Goal: Task Accomplishment & Management: Book appointment/travel/reservation

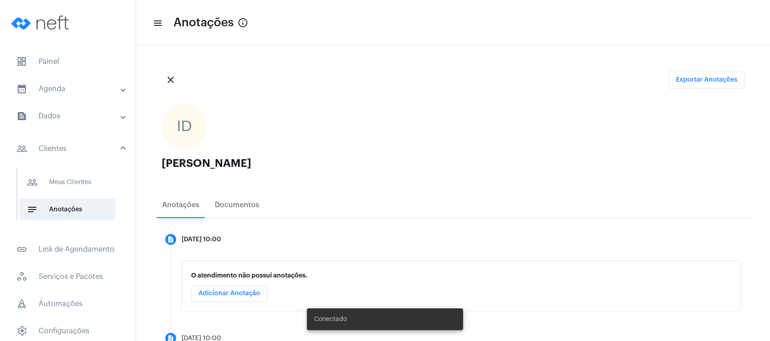
click at [76, 89] on mat-panel-title "calendar_month_outlined Agenda" at bounding box center [68, 89] width 105 height 11
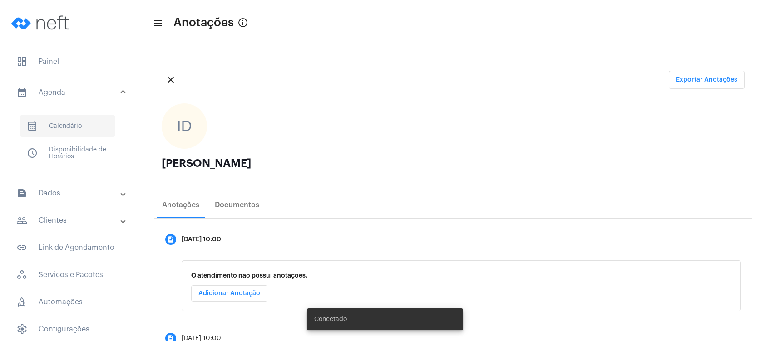
click at [68, 119] on span "calendar_month_outlined Calendário" at bounding box center [68, 126] width 96 height 22
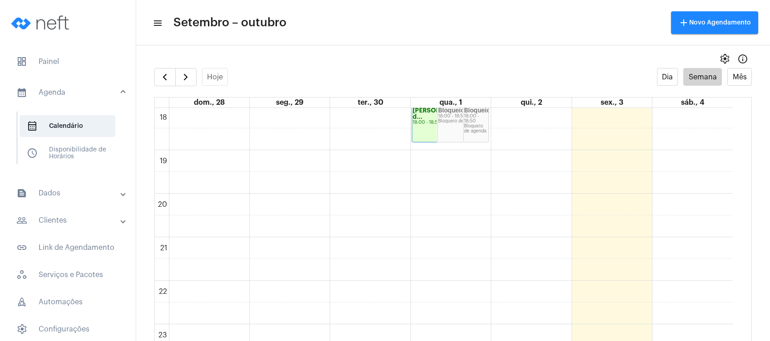
scroll to position [794, 0]
click at [177, 76] on button "button" at bounding box center [185, 77] width 21 height 18
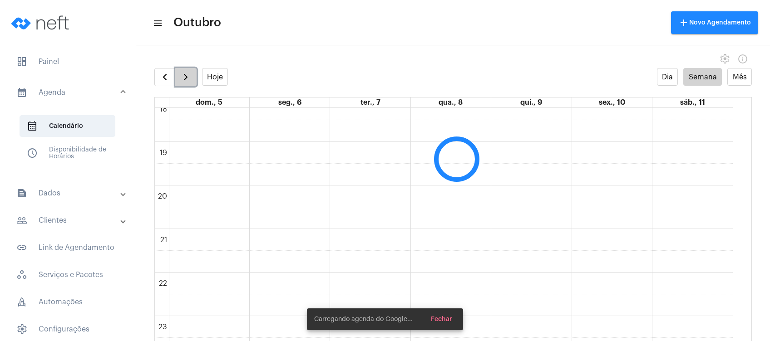
scroll to position [262, 0]
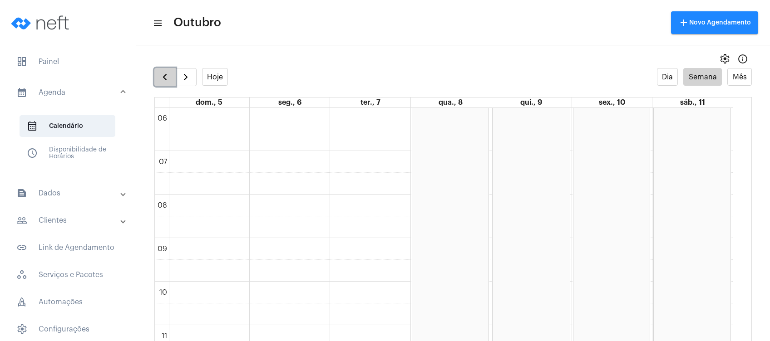
click at [163, 80] on span "button" at bounding box center [164, 77] width 11 height 11
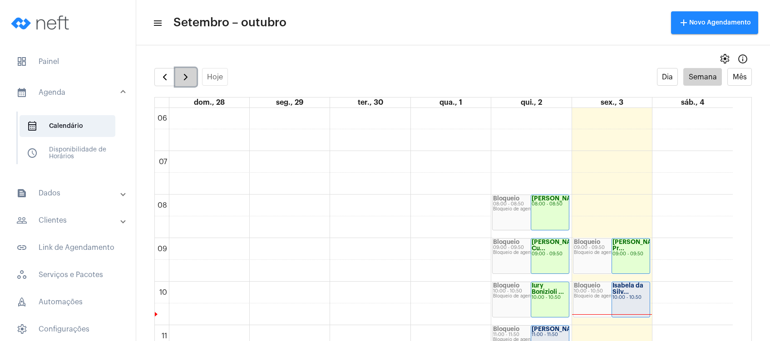
click at [192, 71] on button "button" at bounding box center [185, 77] width 21 height 18
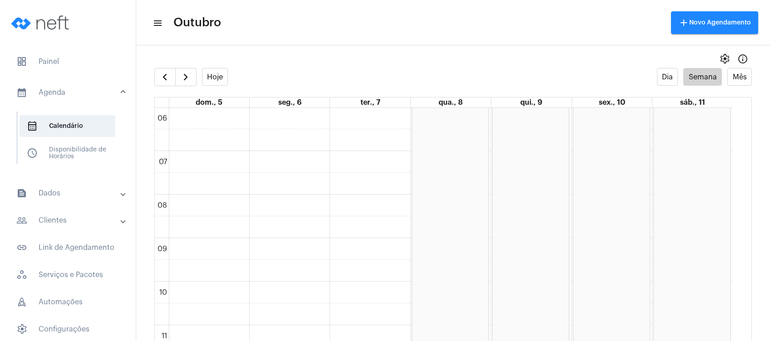
click at [100, 191] on mat-panel-title "text_snippet_outlined Dados" at bounding box center [68, 193] width 105 height 11
click at [99, 189] on mat-expansion-panel-header "people_outline Clientes" at bounding box center [70, 195] width 130 height 22
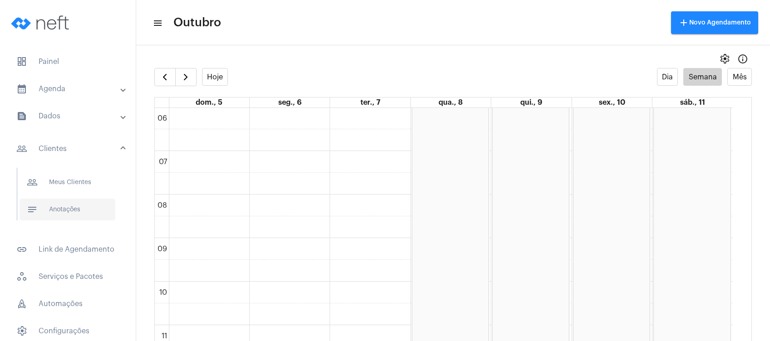
click at [90, 203] on span "notes Anotações" at bounding box center [68, 210] width 96 height 22
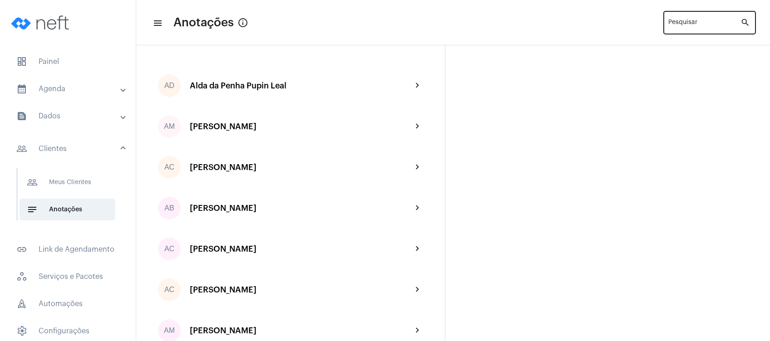
click at [687, 27] on input "Pesquisar" at bounding box center [704, 24] width 72 height 7
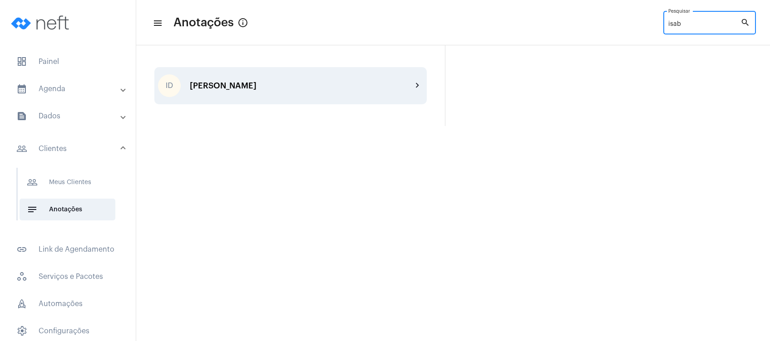
type input "isab"
click at [228, 84] on div "[PERSON_NAME]" at bounding box center [301, 85] width 223 height 9
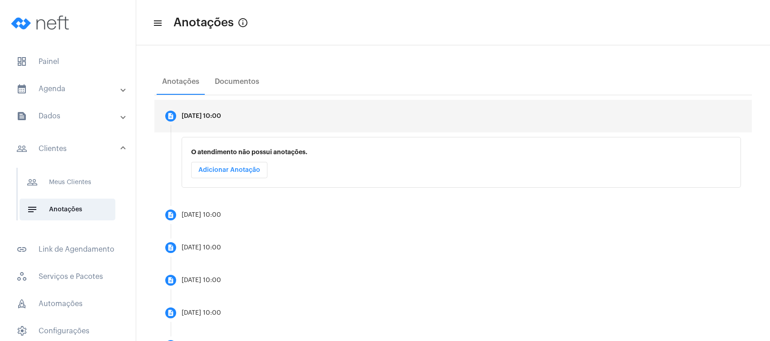
scroll to position [107, 0]
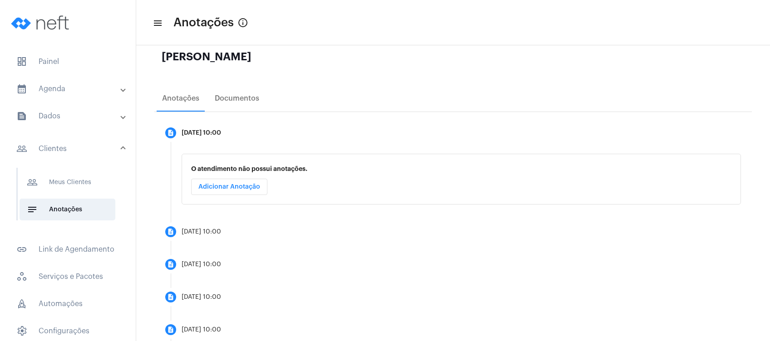
click at [62, 87] on mat-panel-title "calendar_month_outlined Agenda" at bounding box center [68, 89] width 105 height 11
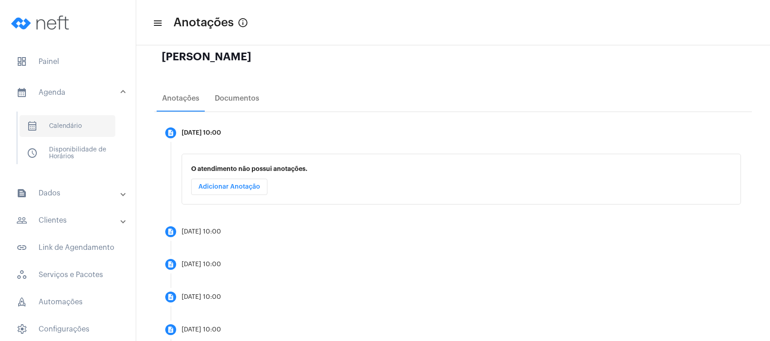
click at [79, 126] on span "calendar_month_outlined Calendário" at bounding box center [68, 126] width 96 height 22
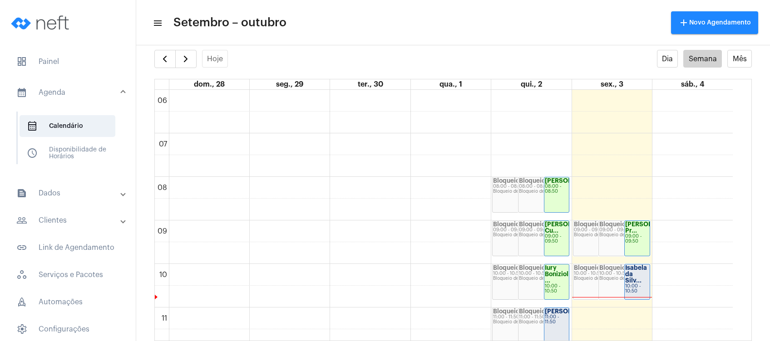
scroll to position [322, 0]
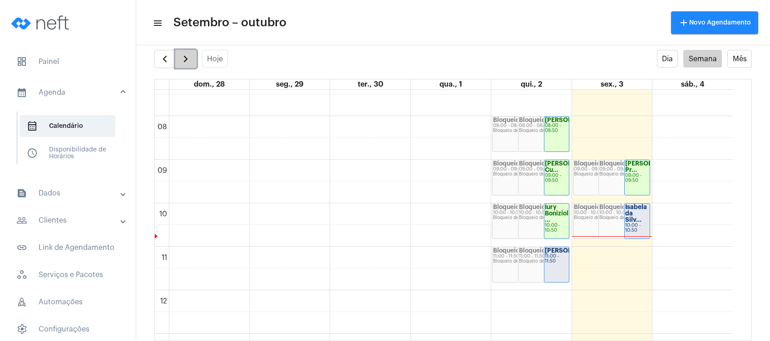
click at [191, 59] on button "button" at bounding box center [185, 59] width 21 height 18
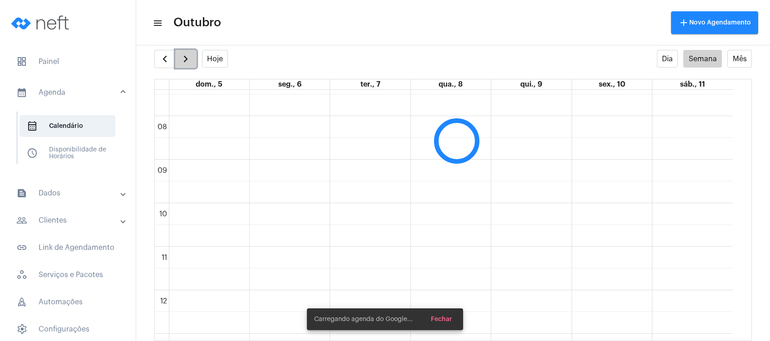
scroll to position [262, 0]
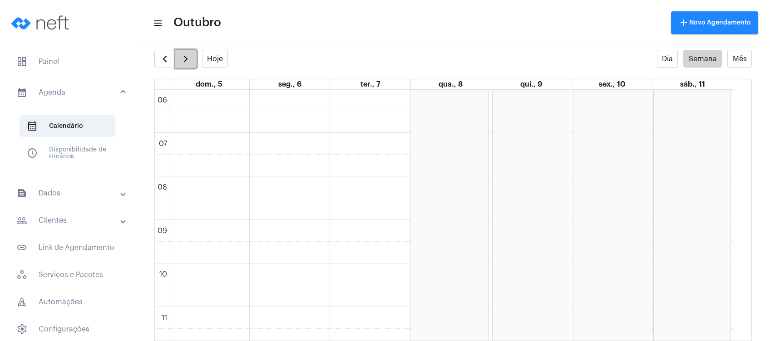
click at [191, 59] on button "button" at bounding box center [185, 59] width 21 height 18
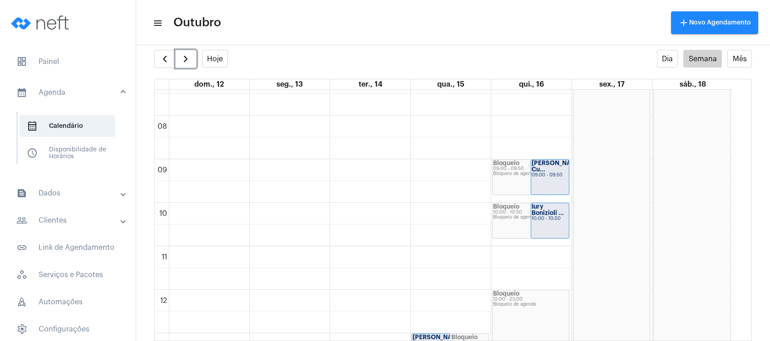
scroll to position [262, 0]
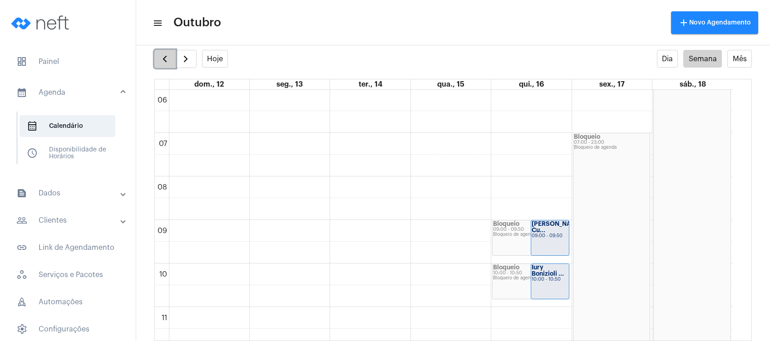
click at [160, 59] on span "button" at bounding box center [164, 59] width 11 height 11
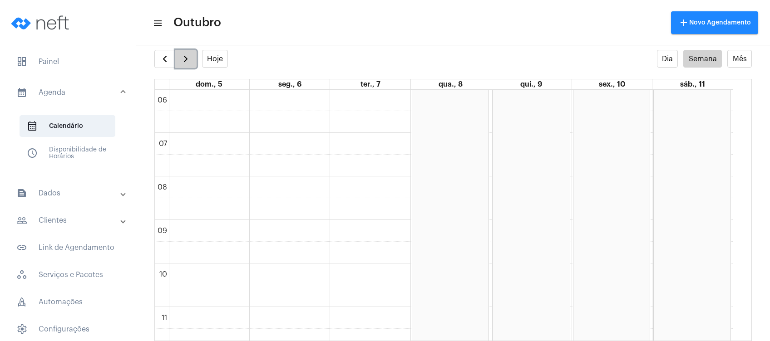
click at [175, 62] on button "button" at bounding box center [185, 59] width 21 height 18
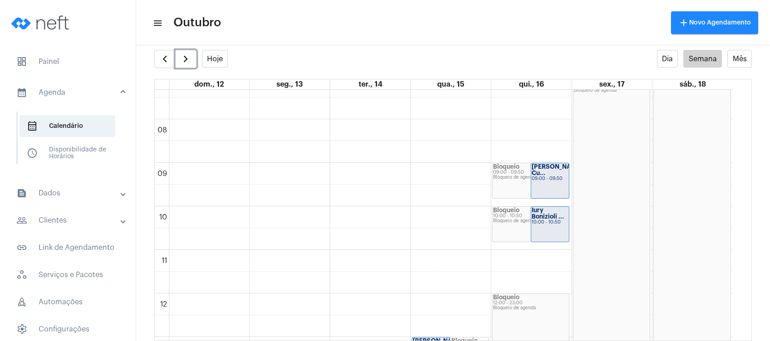
scroll to position [323, 0]
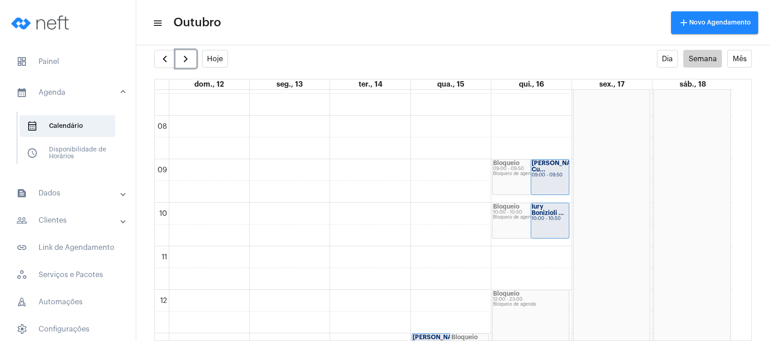
click at [536, 131] on div "00 01 02 03 04 05 06 07 08 09 10 11 12 13 14 15 16 17 18 19 20 21 22 23 Bloquei…" at bounding box center [444, 290] width 578 height 1046
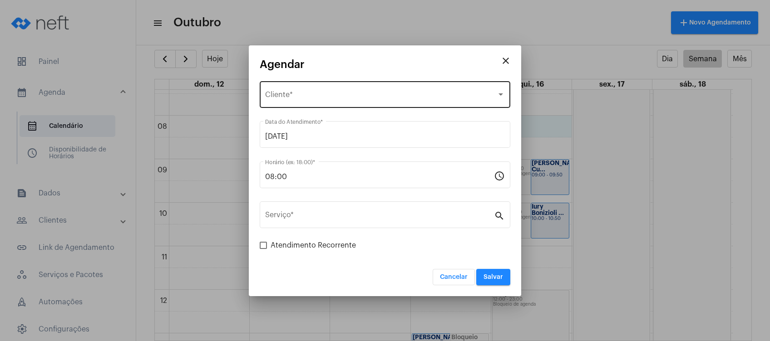
click at [394, 103] on div "Selecione o Cliente Cliente *" at bounding box center [385, 93] width 240 height 29
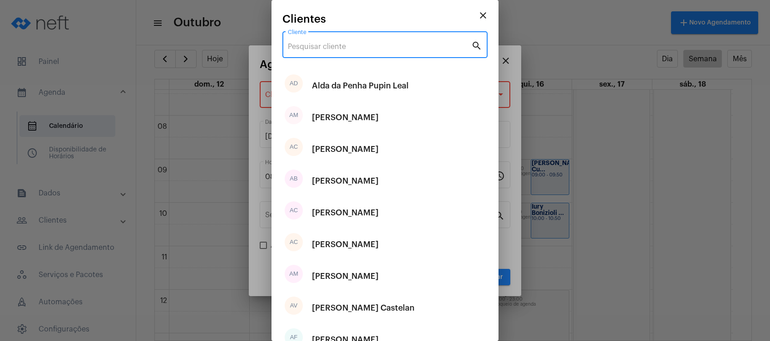
click at [381, 47] on input "Cliente" at bounding box center [379, 47] width 183 height 8
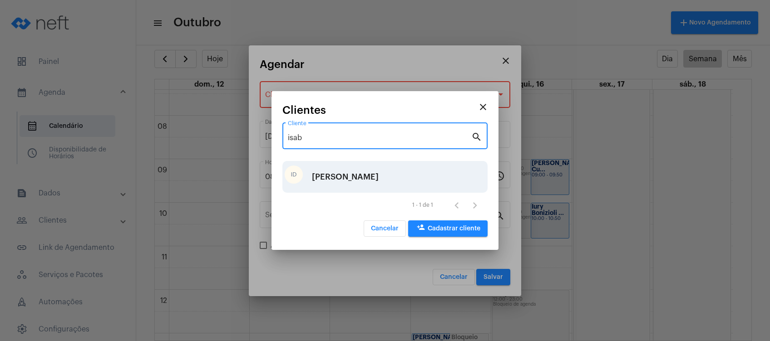
type input "isab"
click at [341, 178] on div "[PERSON_NAME]" at bounding box center [345, 176] width 67 height 27
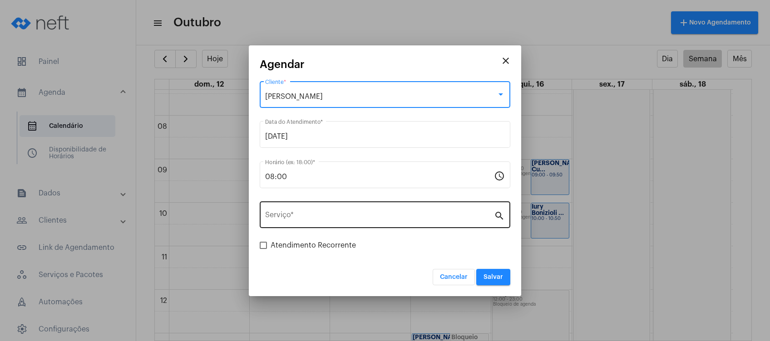
click at [327, 217] on input "Serviço *" at bounding box center [379, 217] width 229 height 8
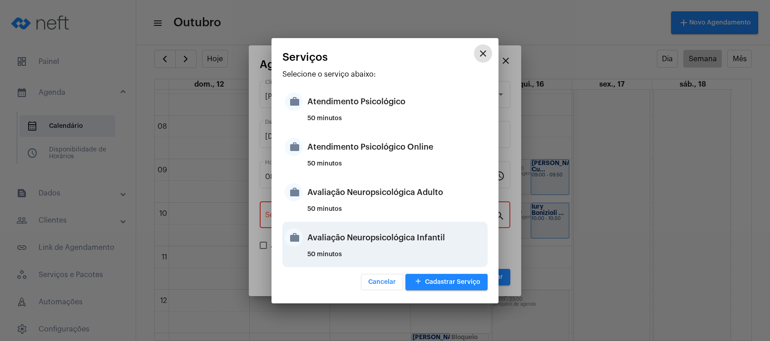
click at [338, 243] on div "Avaliação Neuropsicológica Infantil" at bounding box center [396, 237] width 178 height 27
type input "Avaliação Neuropsicológica Infantil"
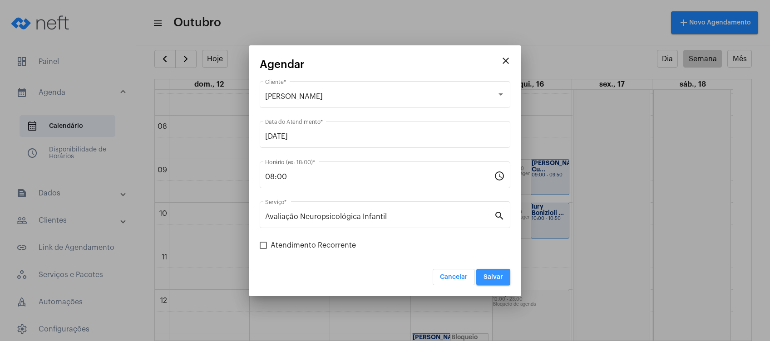
click at [500, 271] on button "Salvar" at bounding box center [493, 277] width 34 height 16
